Goal: Task Accomplishment & Management: Manage account settings

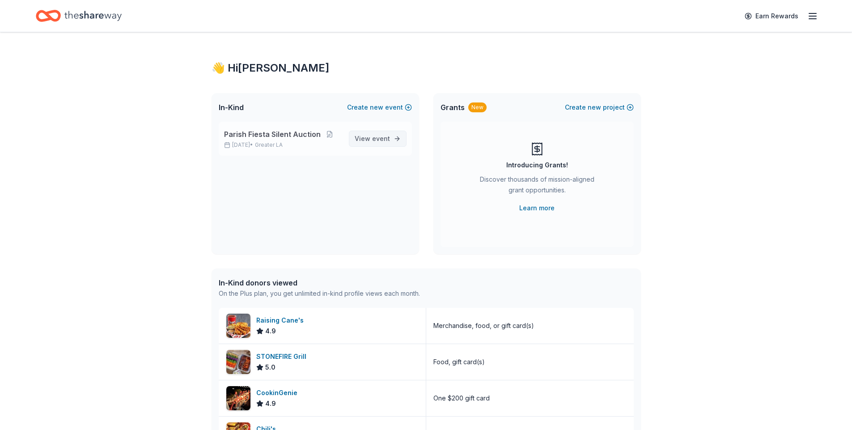
click at [364, 137] on span "View event" at bounding box center [372, 138] width 35 height 11
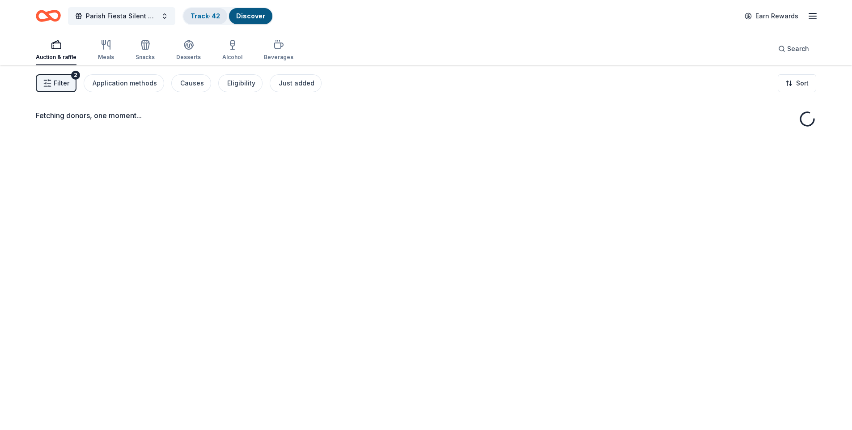
click at [214, 15] on link "Track · 42" at bounding box center [206, 16] width 30 height 8
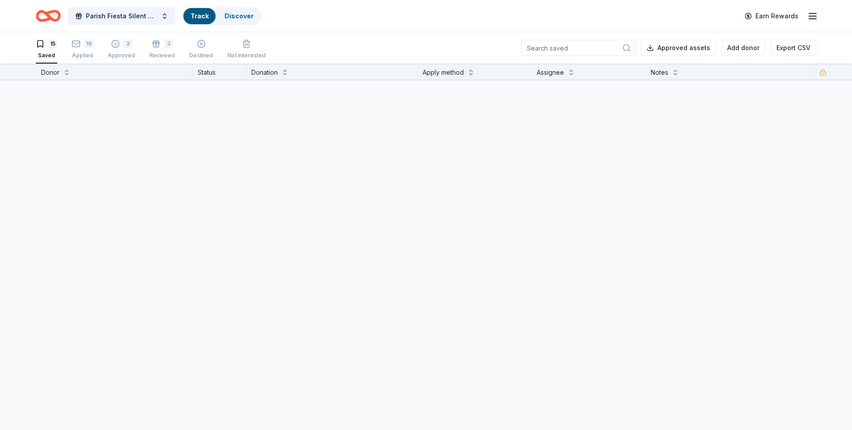
scroll to position [0, 0]
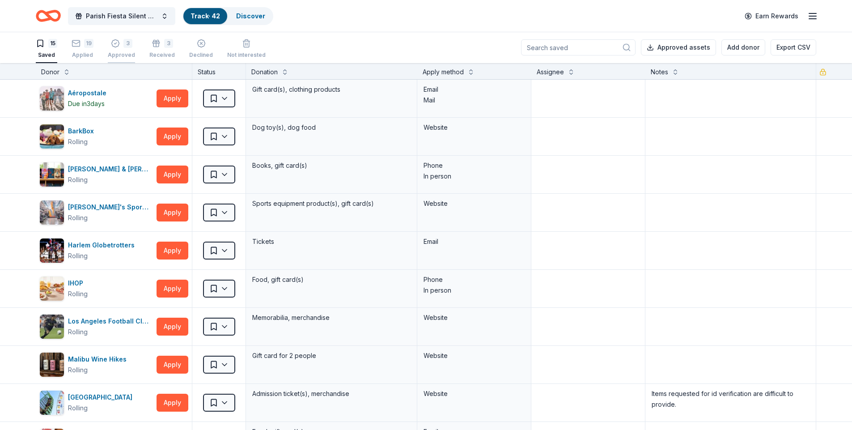
click at [121, 55] on div "Approved" at bounding box center [121, 54] width 27 height 7
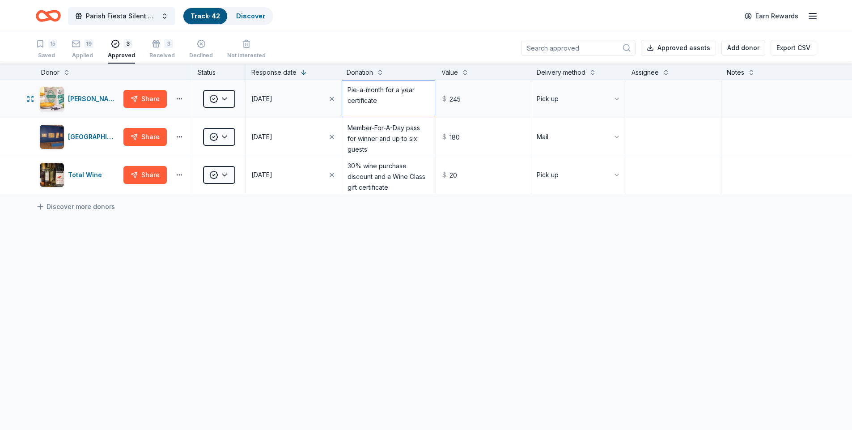
click at [382, 100] on textarea "Pie-a-month for a year certificate" at bounding box center [388, 99] width 93 height 36
type textarea "Pie-a-month for a year certificates"
click at [162, 55] on div "Received" at bounding box center [161, 55] width 25 height 7
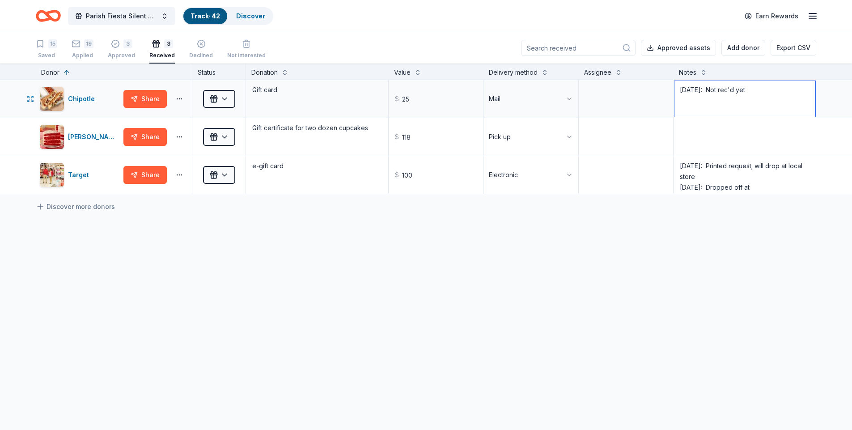
click at [683, 98] on textarea "[DATE]: Not rec'd yet" at bounding box center [744, 99] width 141 height 36
click at [759, 90] on textarea "[DATE]: Not rec'd yet" at bounding box center [744, 99] width 141 height 36
type textarea "[DATE]: Not rec'd yet Rec'd via FedEx 9/10"
click at [676, 209] on div "Discover more donors" at bounding box center [426, 206] width 852 height 25
click at [130, 59] on button "3 Approved" at bounding box center [121, 50] width 27 height 28
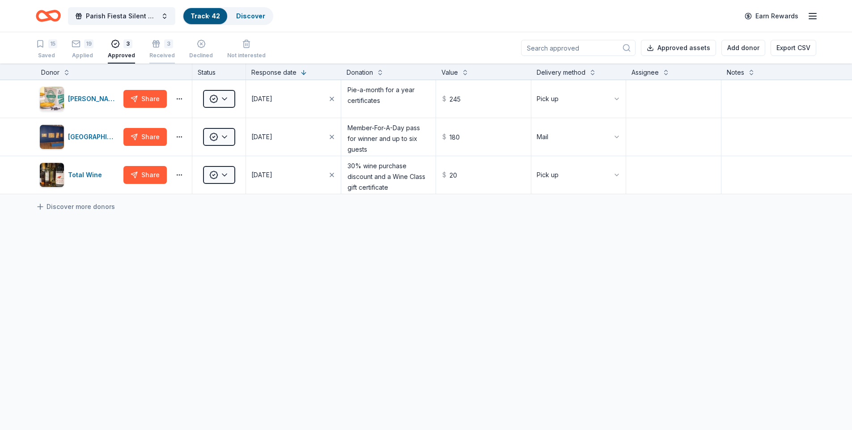
click at [154, 51] on div "3 Received" at bounding box center [161, 49] width 25 height 20
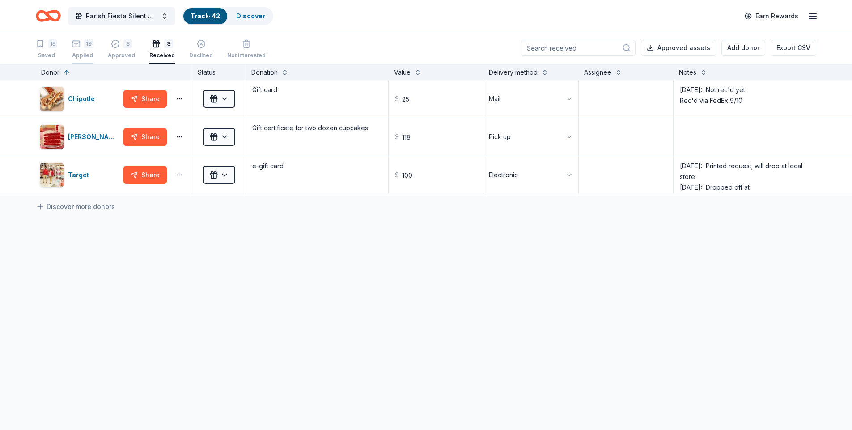
click at [83, 56] on div "Applied" at bounding box center [83, 55] width 22 height 7
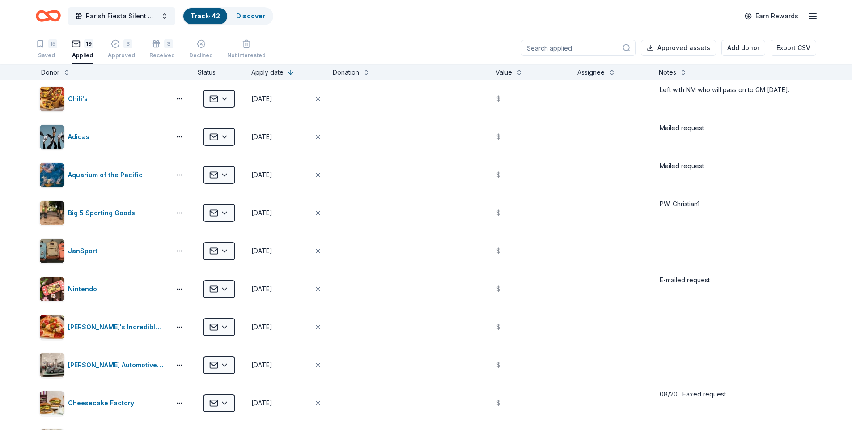
click at [813, 17] on icon "button" at bounding box center [812, 16] width 11 height 11
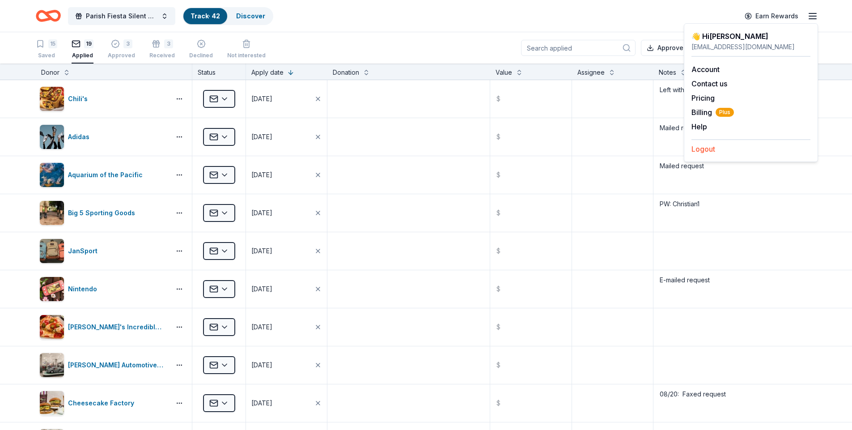
click at [703, 150] on button "Logout" at bounding box center [703, 149] width 24 height 11
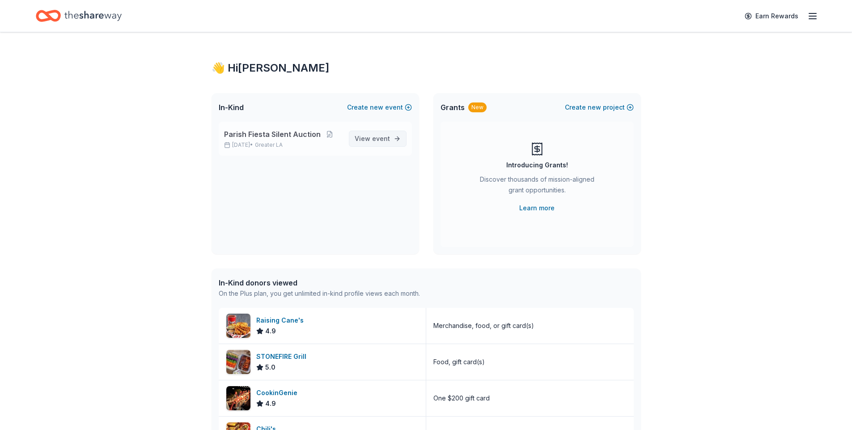
click at [369, 142] on span "View event" at bounding box center [372, 138] width 35 height 11
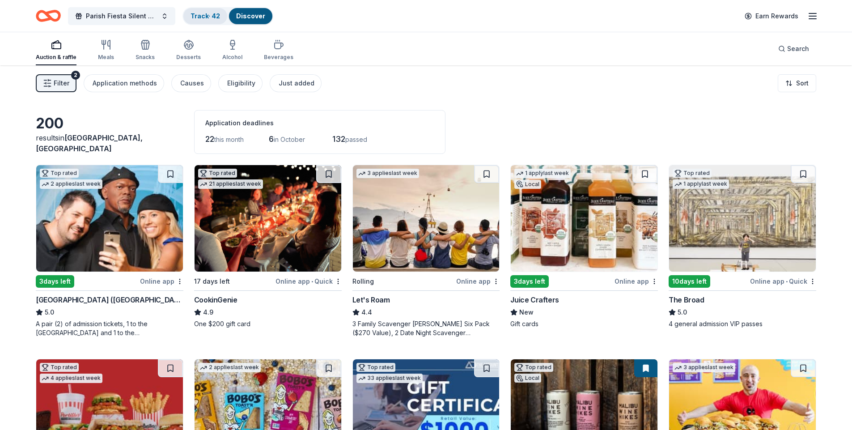
click at [212, 18] on link "Track · 42" at bounding box center [206, 16] width 30 height 8
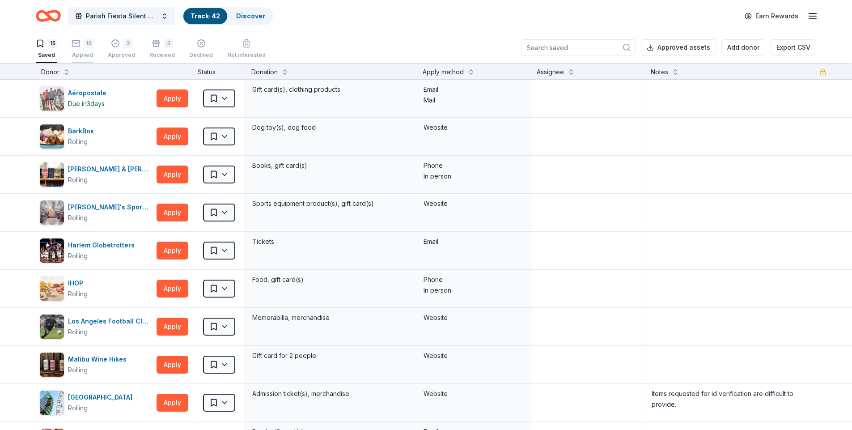
click at [83, 55] on div "Applied" at bounding box center [83, 54] width 22 height 7
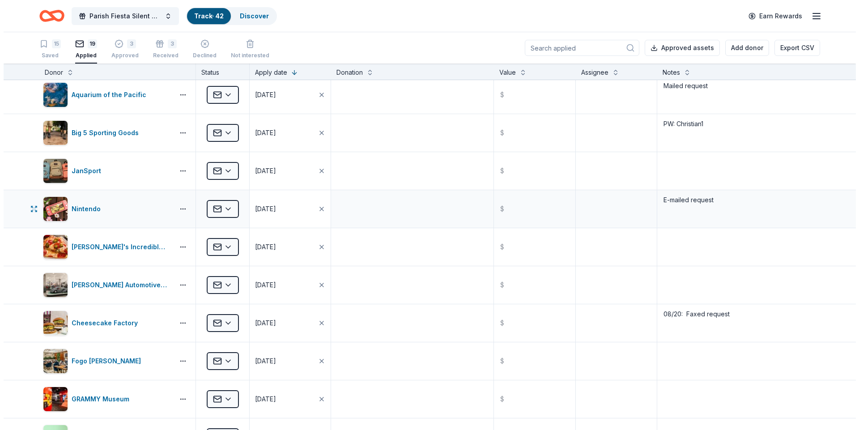
scroll to position [89, 0]
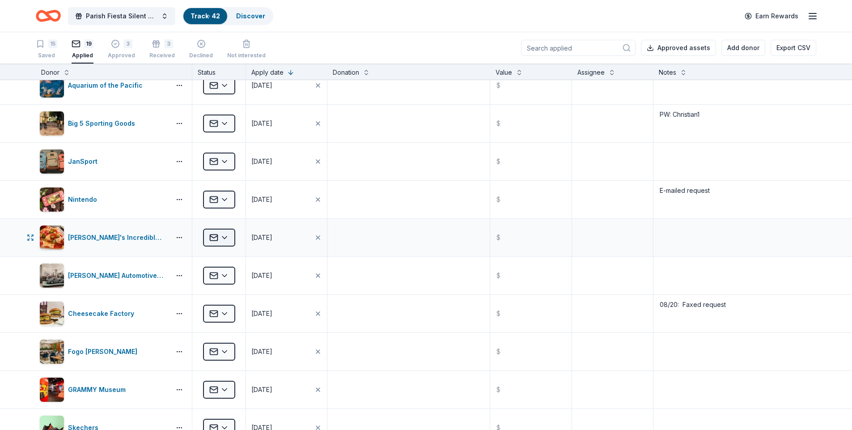
click at [224, 239] on html "Parish Fiesta Silent Auction Track · 42 Discover Earn Rewards 15 Saved 19 Appli…" at bounding box center [426, 215] width 852 height 430
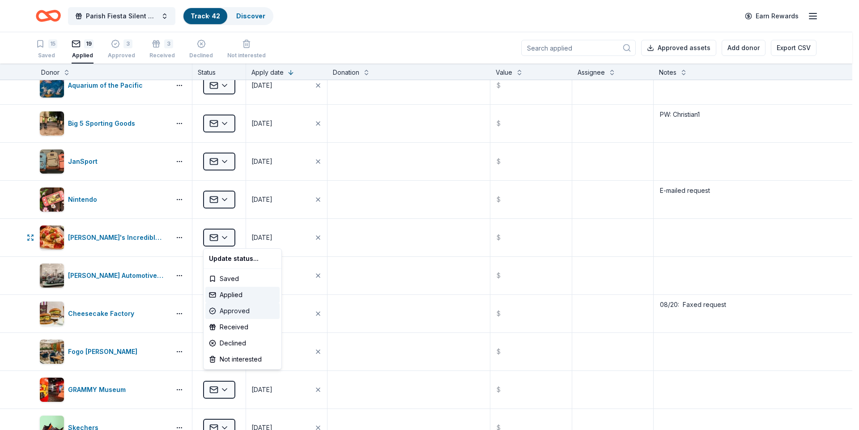
click at [230, 311] on div "Approved" at bounding box center [242, 311] width 74 height 16
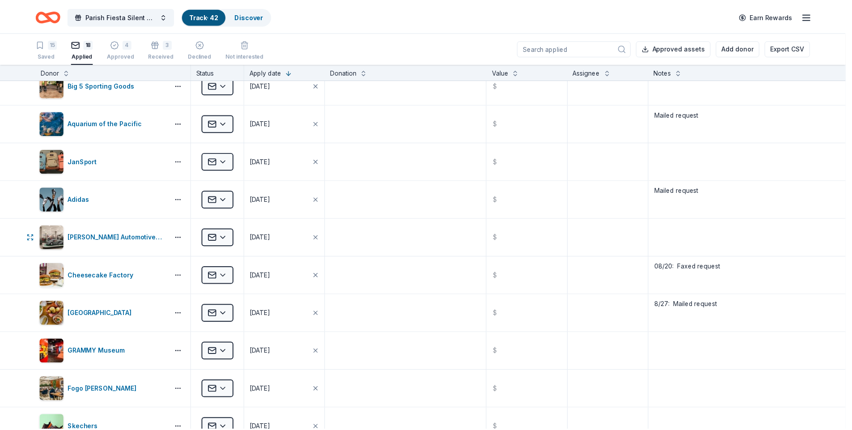
scroll to position [0, 0]
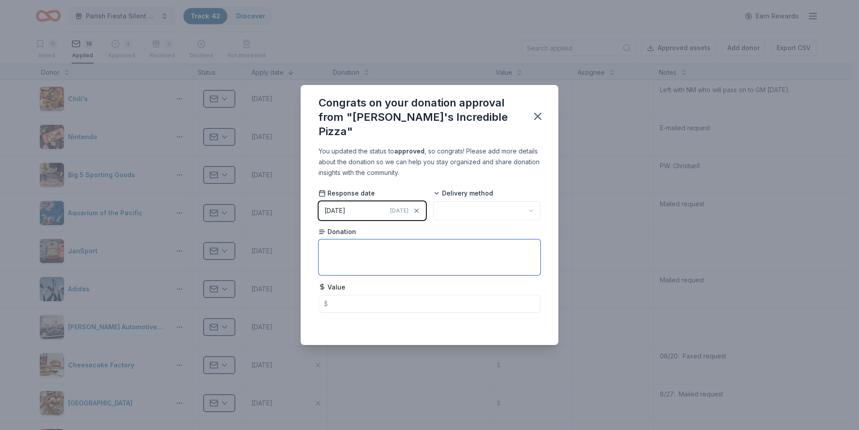
click at [340, 242] on textarea at bounding box center [429, 257] width 222 height 36
type textarea "Four Buffet and Beverage passes"
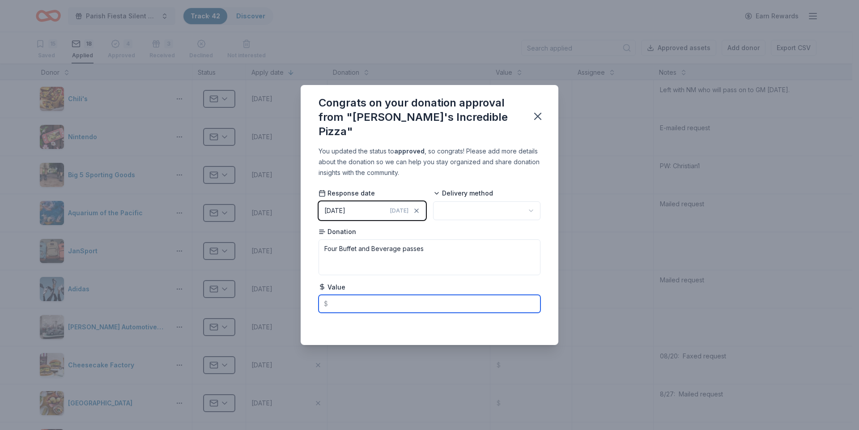
click at [340, 297] on input "text" at bounding box center [429, 304] width 222 height 18
type input "75.00"
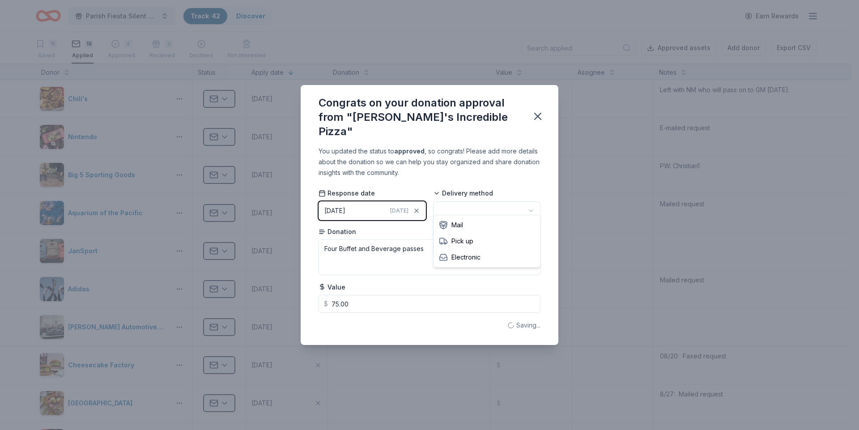
click at [529, 204] on html "Parish Fiesta Silent Auction Track · 42 Discover Earn Rewards 15 Saved 18 Appli…" at bounding box center [429, 215] width 859 height 430
click at [536, 116] on icon "button" at bounding box center [537, 116] width 13 height 13
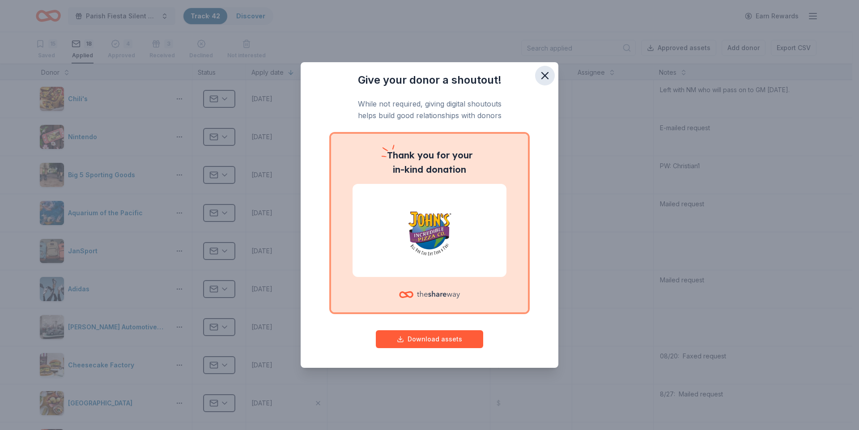
click at [540, 71] on icon "button" at bounding box center [544, 75] width 13 height 13
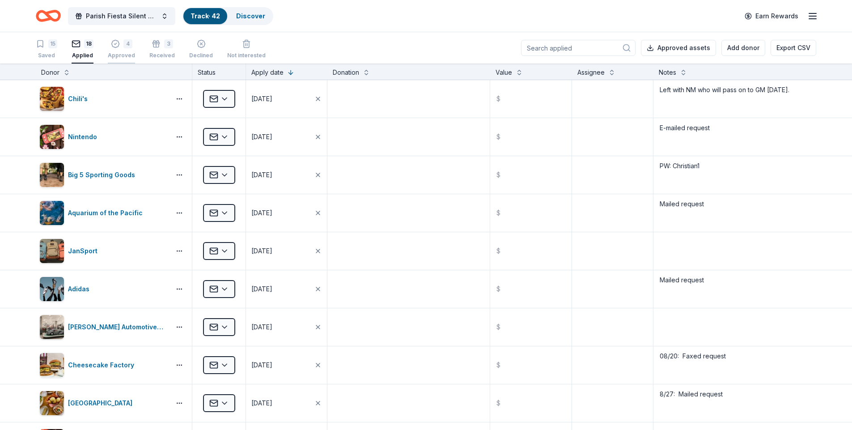
click at [114, 53] on div "Approved" at bounding box center [121, 50] width 27 height 7
